Goal: Transaction & Acquisition: Download file/media

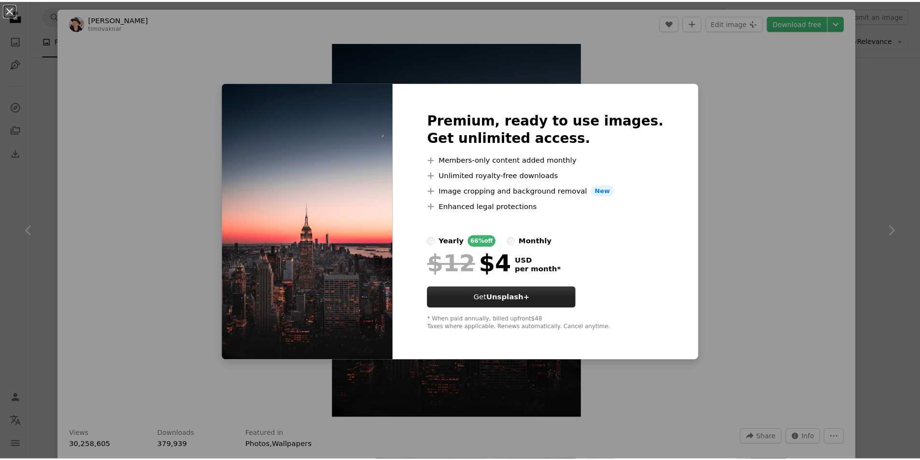
scroll to position [1545, 0]
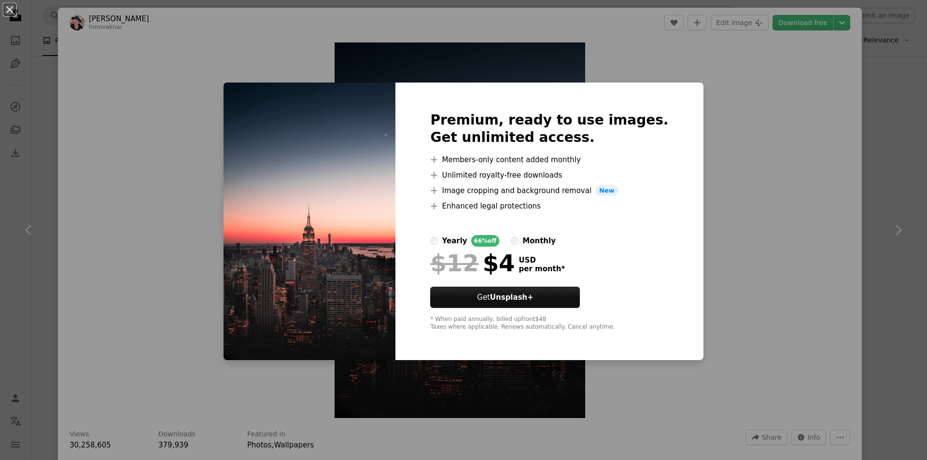
click at [810, 357] on div "An X shape Premium, ready to use images. Get unlimited access. A plus sign Memb…" at bounding box center [463, 230] width 927 height 460
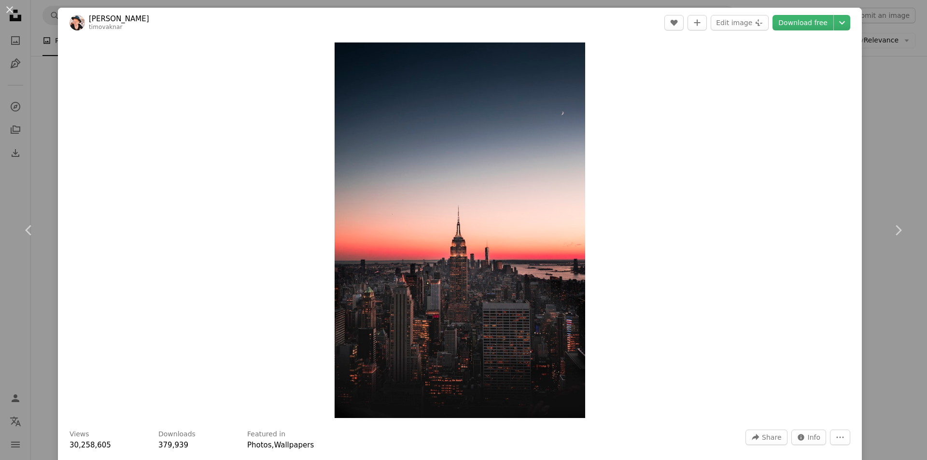
click at [859, 72] on div "An X shape Chevron left Chevron right [PERSON_NAME] timovaknar A heart A plus s…" at bounding box center [463, 230] width 927 height 460
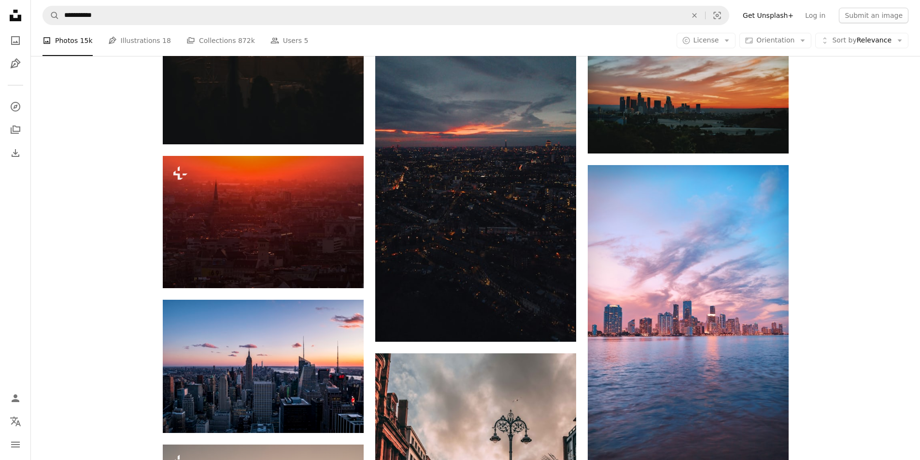
scroll to position [966, 0]
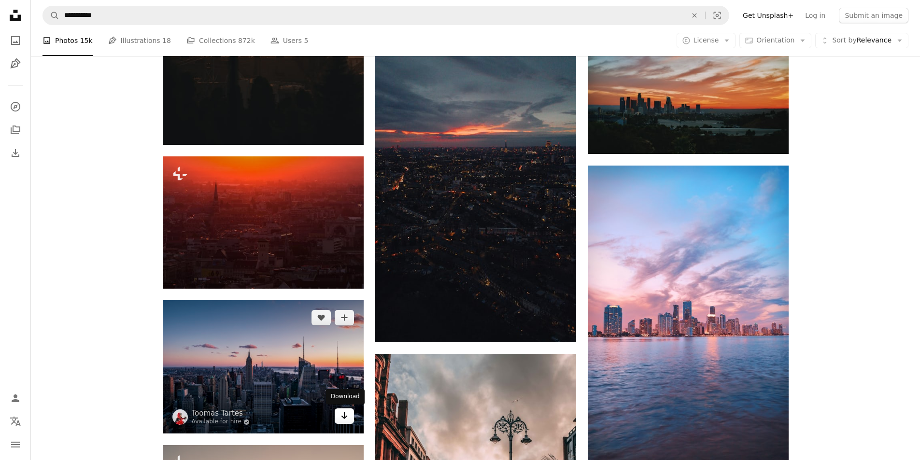
click at [348, 419] on icon "Arrow pointing down" at bounding box center [344, 416] width 8 height 12
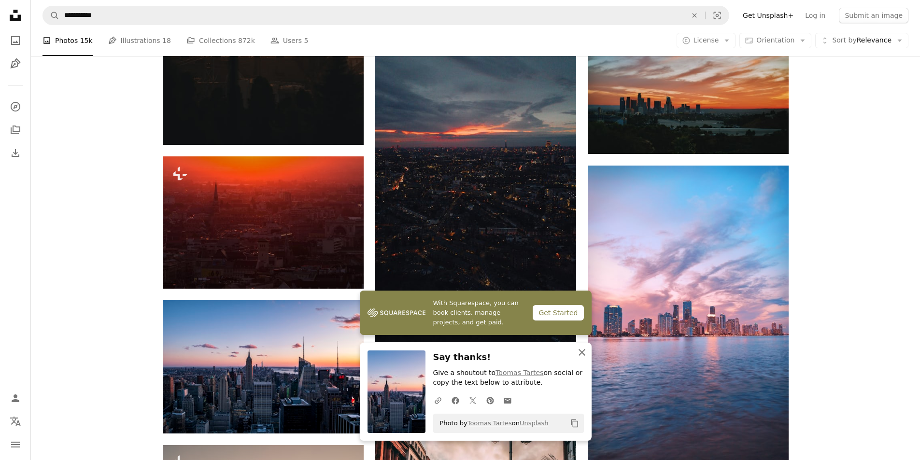
click at [584, 348] on icon "An X shape" at bounding box center [582, 353] width 12 height 12
